Goal: Task Accomplishment & Management: Complete application form

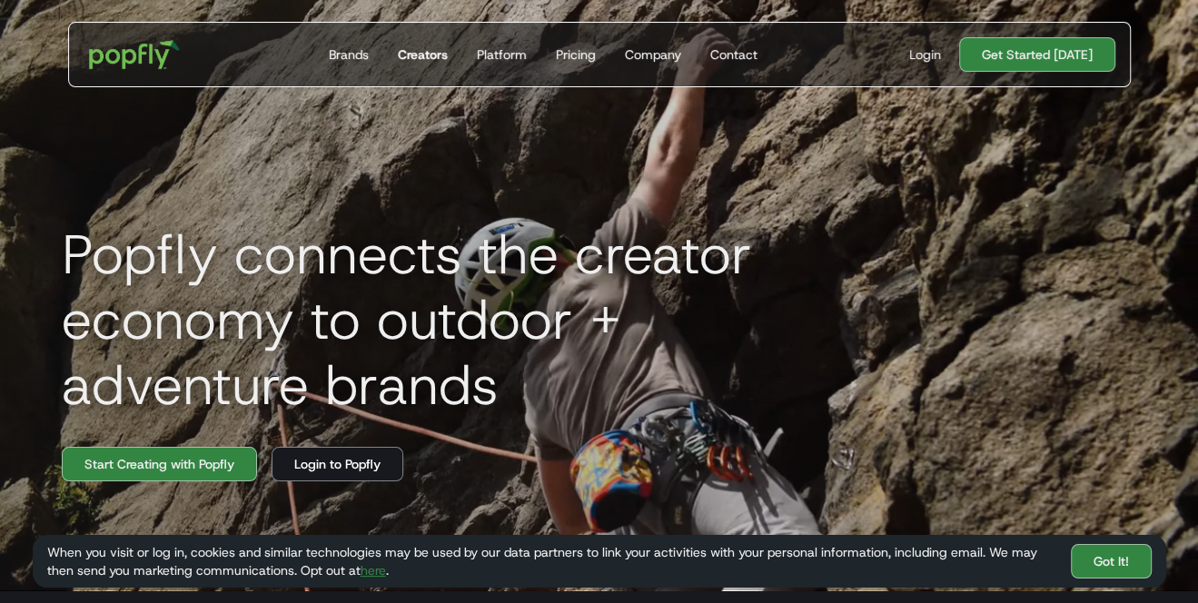
click at [445, 57] on div "Creators" at bounding box center [423, 54] width 50 height 18
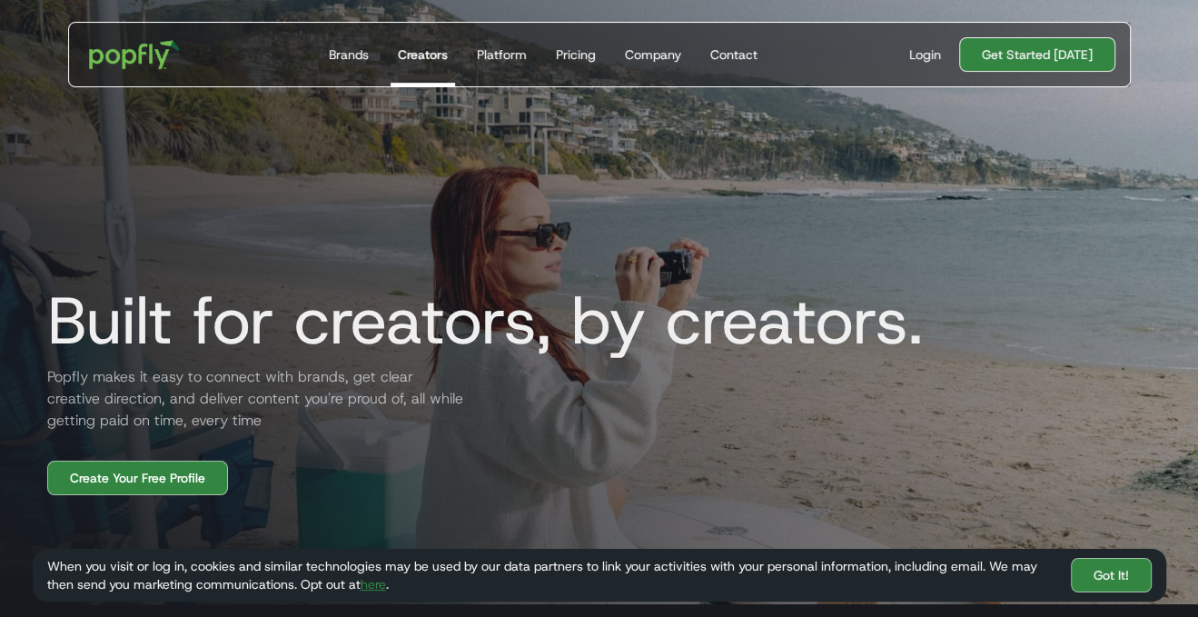
click at [1042, 48] on link "Get Started [DATE]" at bounding box center [1037, 54] width 156 height 35
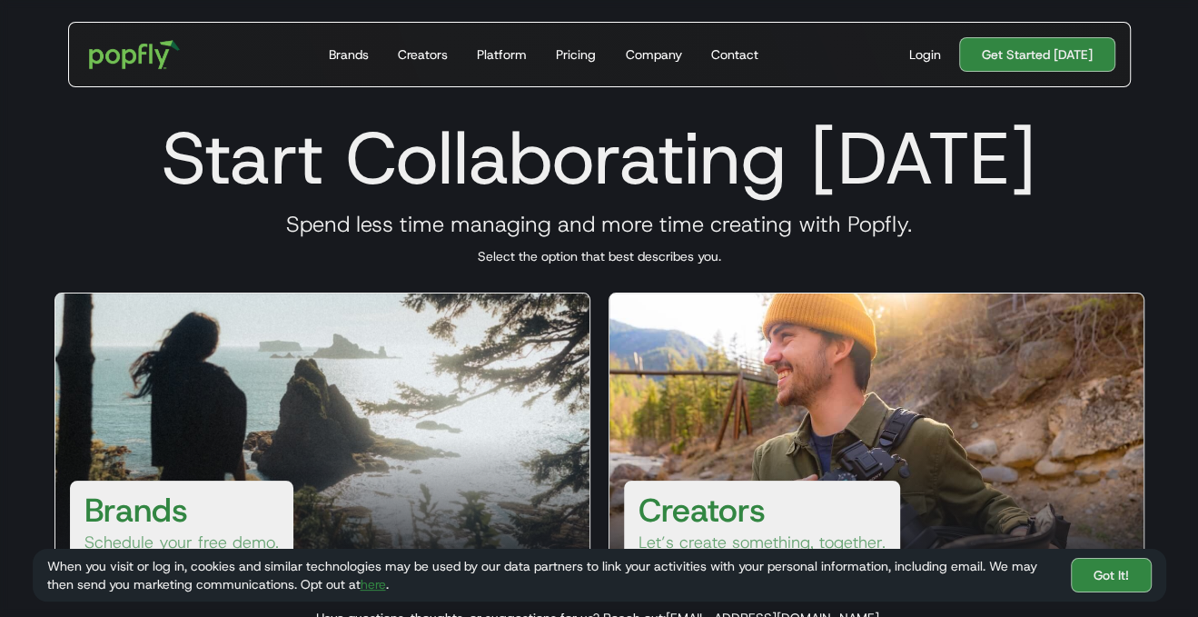
click at [817, 514] on div "Creators Let’s create something, together." at bounding box center [762, 523] width 276 height 87
